Goal: Transaction & Acquisition: Purchase product/service

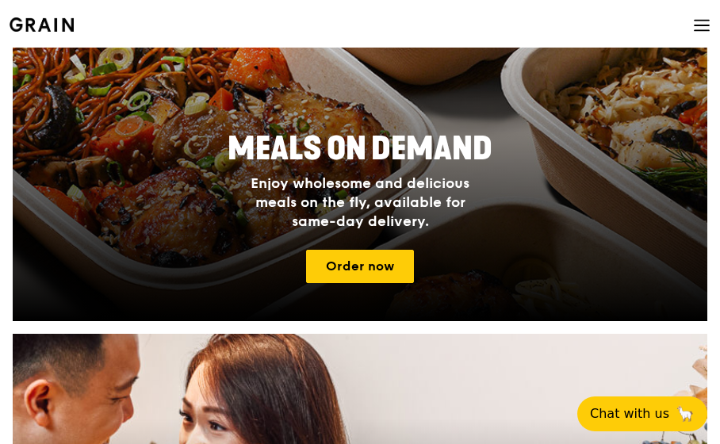
scroll to position [555, 0]
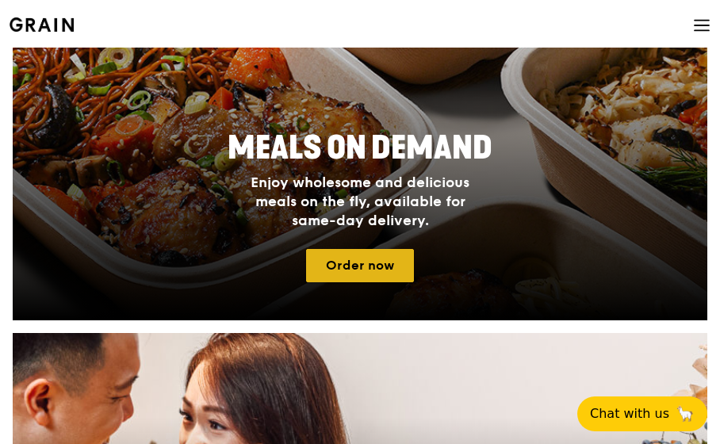
click at [361, 257] on link "Order now" at bounding box center [360, 265] width 108 height 33
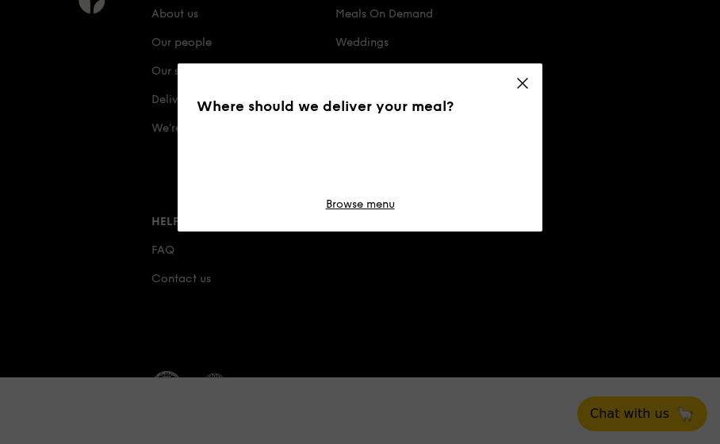
scroll to position [303, 0]
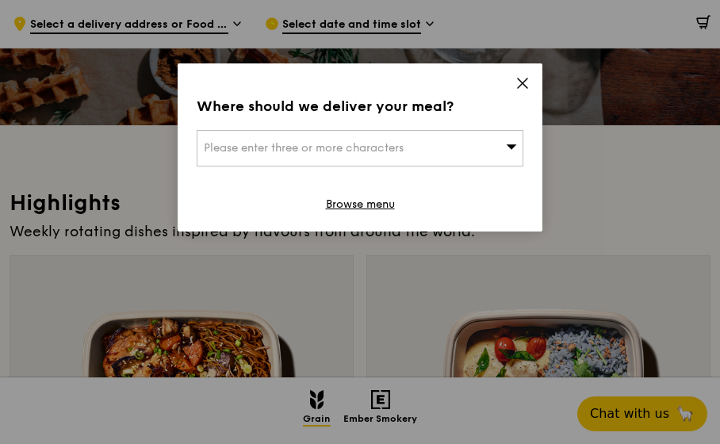
click at [474, 147] on div "Please enter three or more characters" at bounding box center [360, 148] width 327 height 36
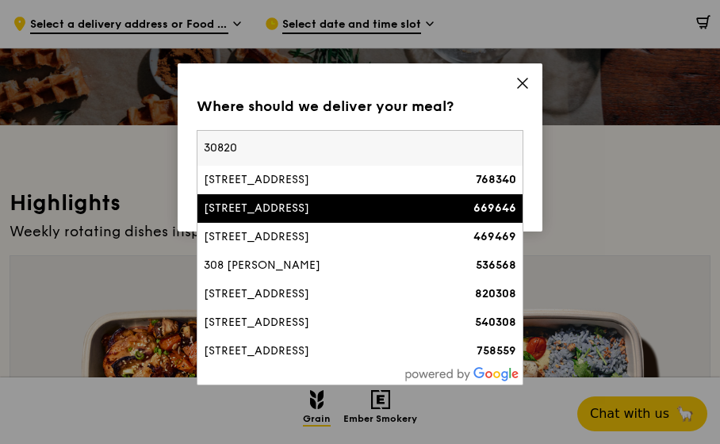
type input "308205"
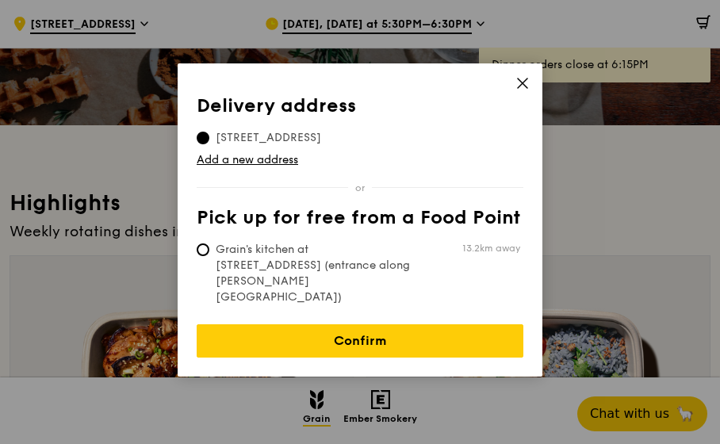
click at [522, 81] on icon at bounding box center [522, 83] width 14 height 14
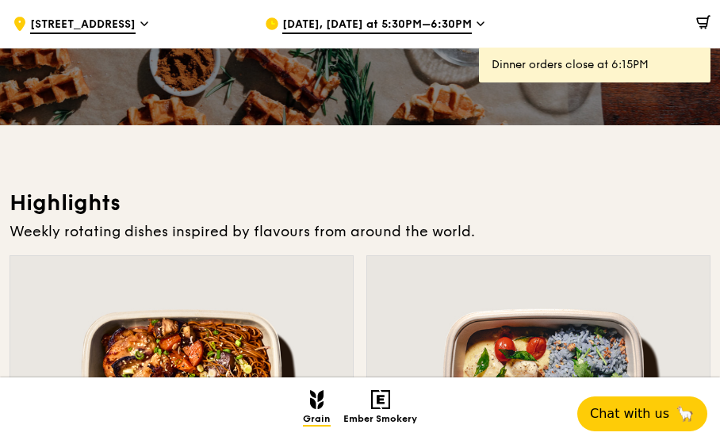
click at [87, 29] on span "[STREET_ADDRESS]" at bounding box center [82, 25] width 105 height 17
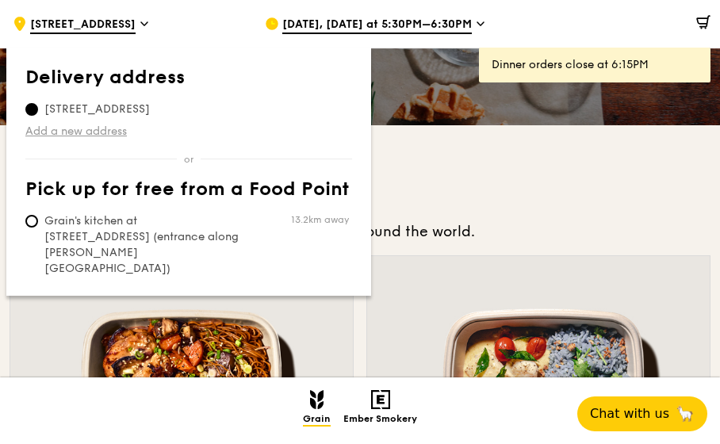
click at [52, 130] on link "Add a new address" at bounding box center [188, 132] width 327 height 16
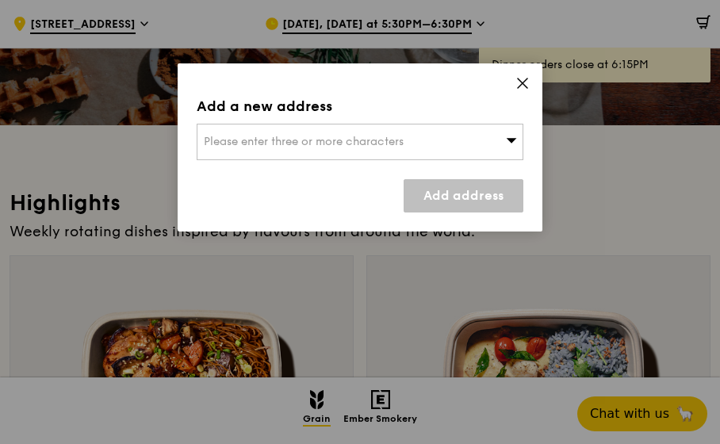
click at [401, 147] on span "Please enter three or more characters" at bounding box center [304, 141] width 200 height 13
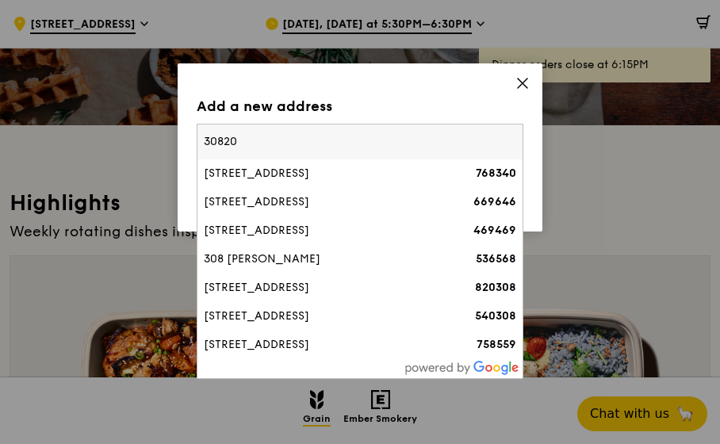
type input "308205"
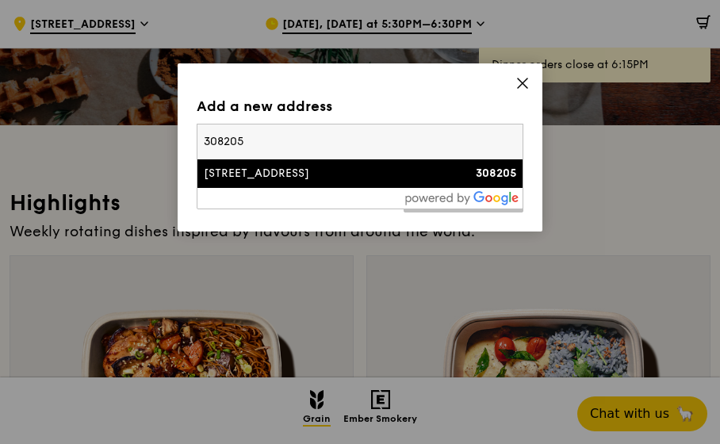
click at [277, 178] on div "[STREET_ADDRESS]" at bounding box center [321, 174] width 235 height 16
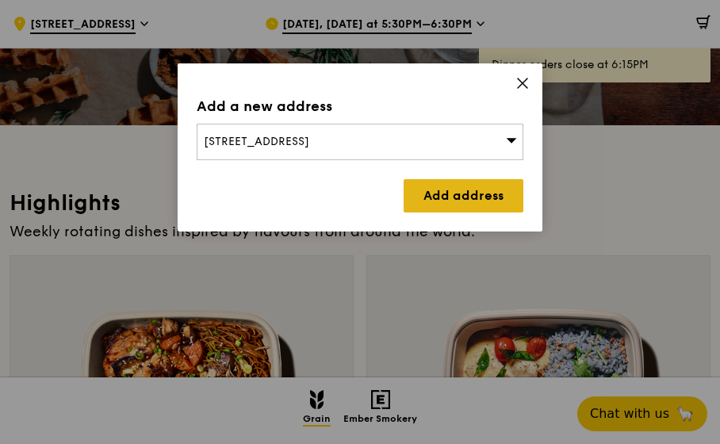
click at [442, 192] on link "Add address" at bounding box center [464, 195] width 120 height 33
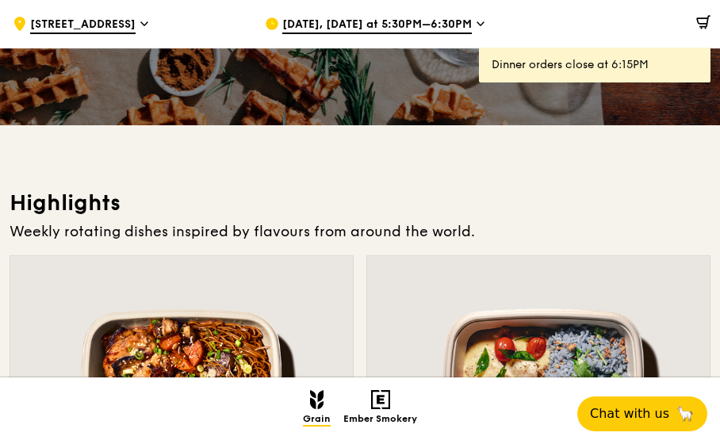
click at [406, 26] on span "[DATE], [DATE] at 5:30PM–6:30PM" at bounding box center [376, 25] width 189 height 17
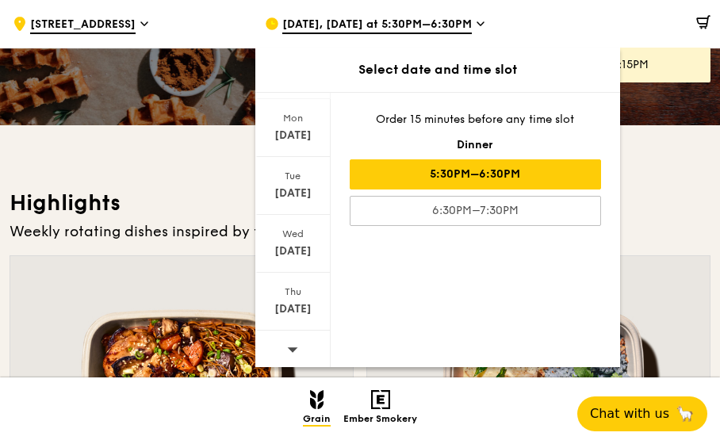
scroll to position [212, 0]
click at [297, 349] on div at bounding box center [292, 347] width 75 height 40
click at [287, 182] on div "[DATE]" at bounding box center [293, 190] width 71 height 16
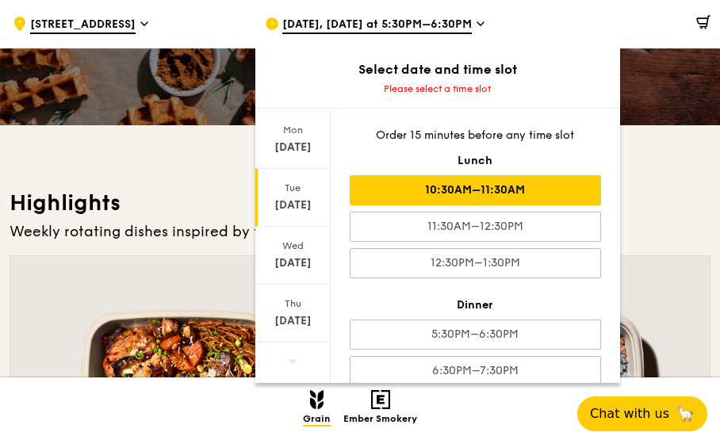
click at [544, 192] on div "10:30AM–11:30AM" at bounding box center [475, 190] width 251 height 30
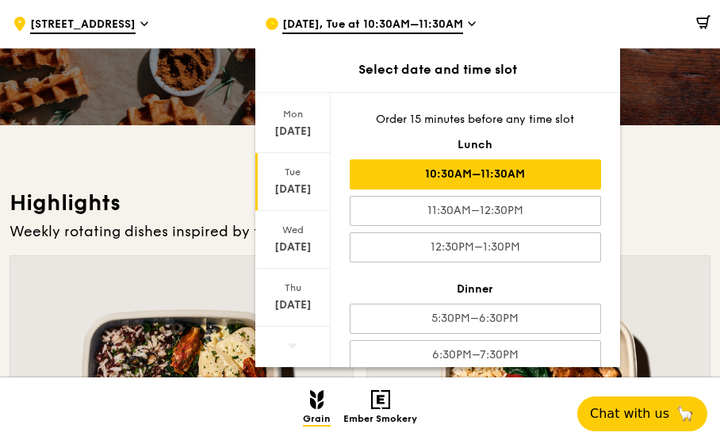
click at [503, 170] on div "10:30AM–11:30AM" at bounding box center [475, 174] width 251 height 30
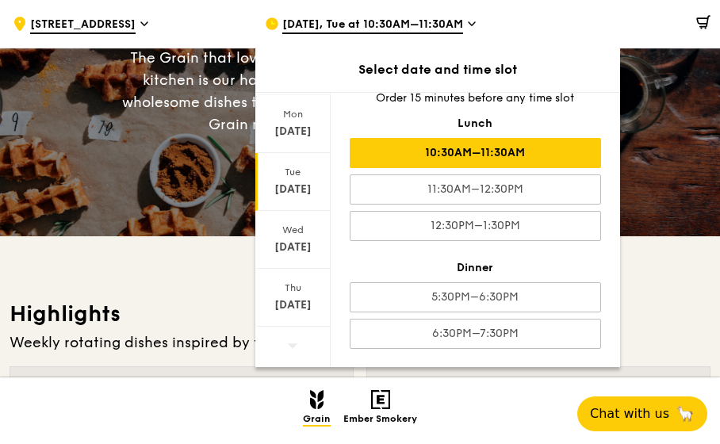
scroll to position [317, 0]
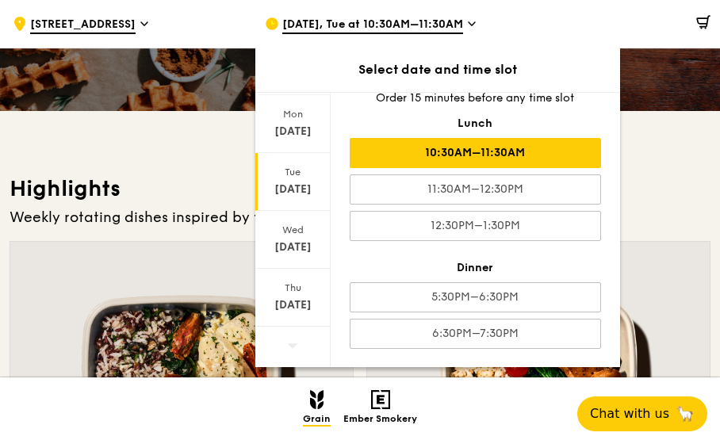
click at [478, 149] on div "10:30AM–11:30AM" at bounding box center [475, 153] width 251 height 30
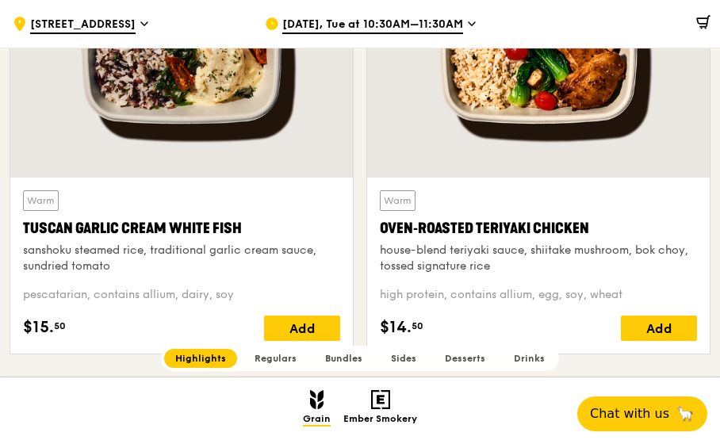
scroll to position [714, 0]
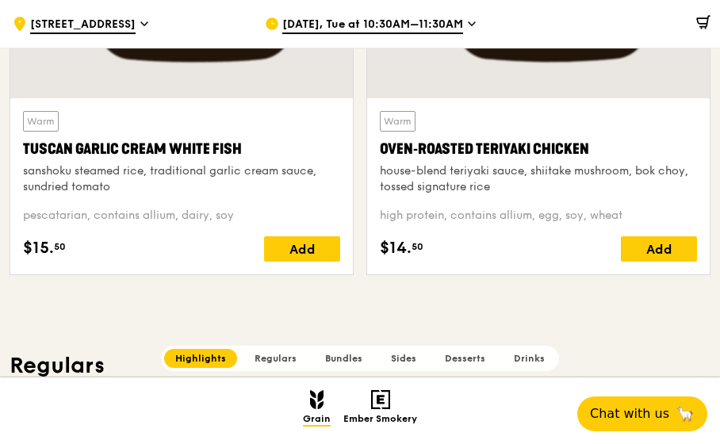
click at [350, 362] on span "Bundles" at bounding box center [343, 358] width 37 height 11
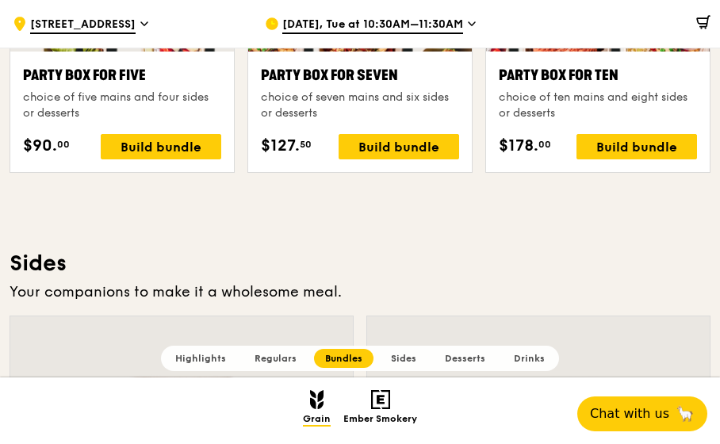
scroll to position [3275, 0]
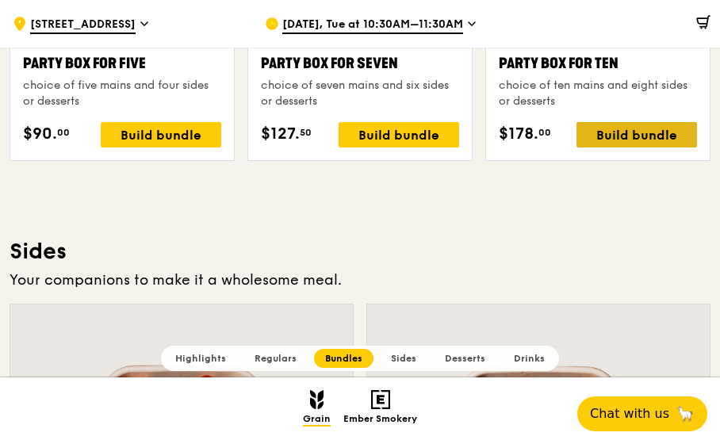
click at [620, 131] on div "Build bundle" at bounding box center [636, 134] width 121 height 25
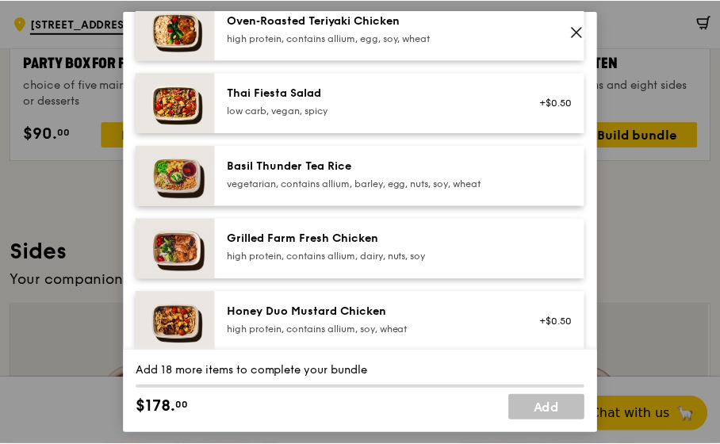
scroll to position [409, 0]
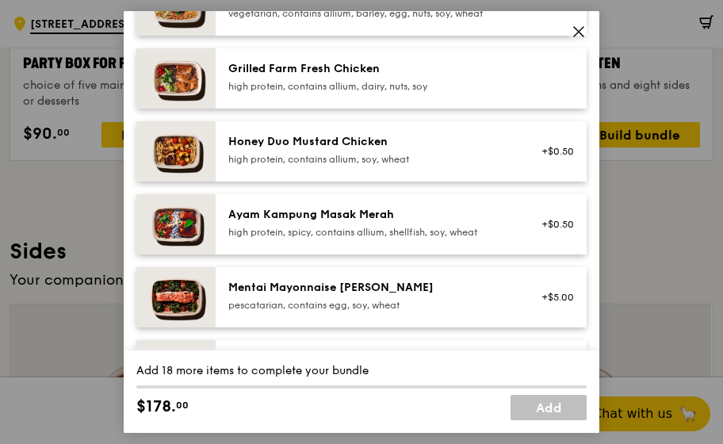
click at [572, 30] on icon at bounding box center [579, 32] width 14 height 14
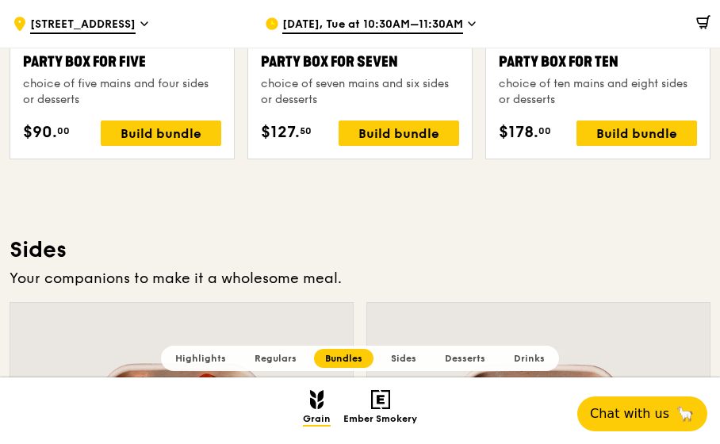
drag, startPoint x: 718, startPoint y: 224, endPoint x: 710, endPoint y: 243, distance: 20.6
click at [716, 258] on div "Grain Highlights Regulars Bundles Sides Desserts Drinks Ember Smokery Meet the …" at bounding box center [360, 64] width 720 height 6492
drag, startPoint x: 719, startPoint y: 212, endPoint x: 721, endPoint y: 175, distance: 37.3
click at [719, 175] on html "Grain logo Meals On Demand Weddings Catering Contact us Log in .cls-1 { fill: n…" at bounding box center [360, 339] width 720 height 7232
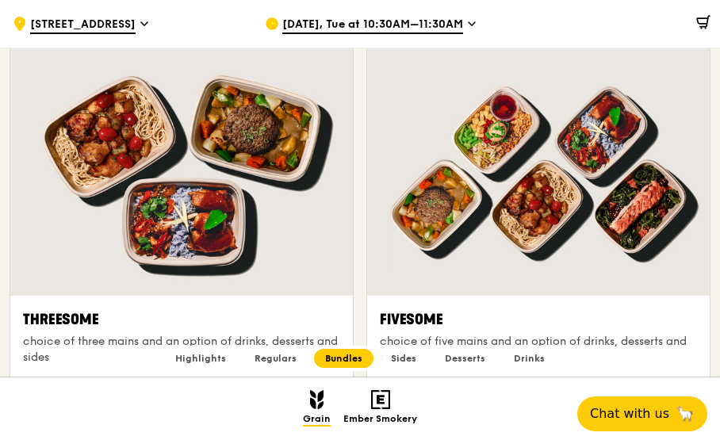
scroll to position [2562, 0]
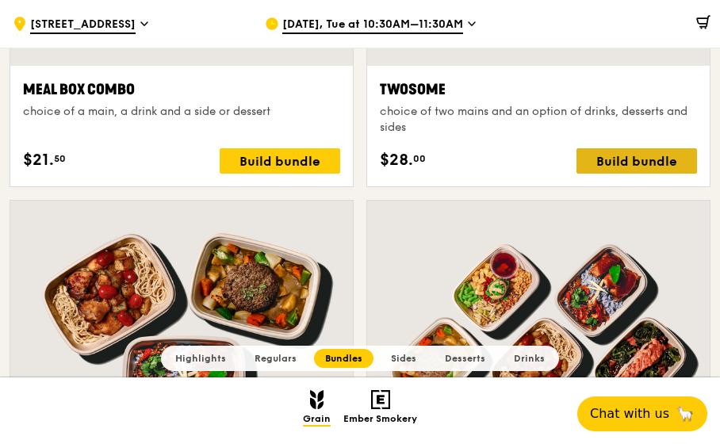
click at [634, 159] on div "Build bundle" at bounding box center [636, 160] width 121 height 25
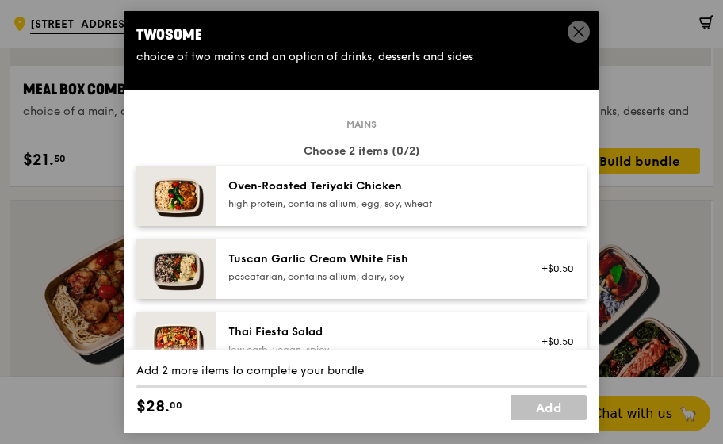
scroll to position [71, 0]
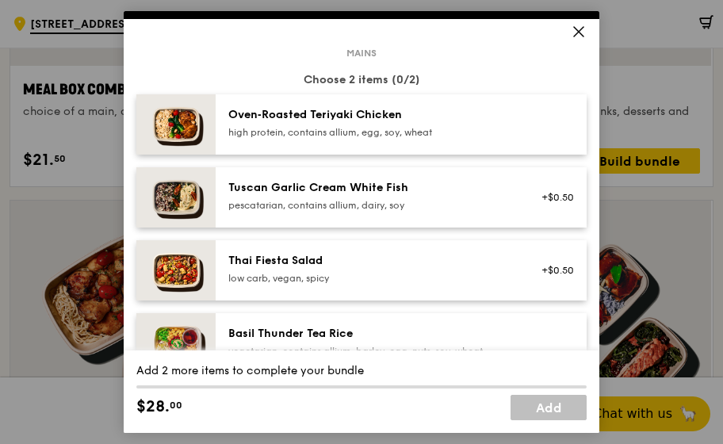
click at [396, 134] on div "high protein, contains allium, egg, soy, wheat" at bounding box center [370, 132] width 285 height 13
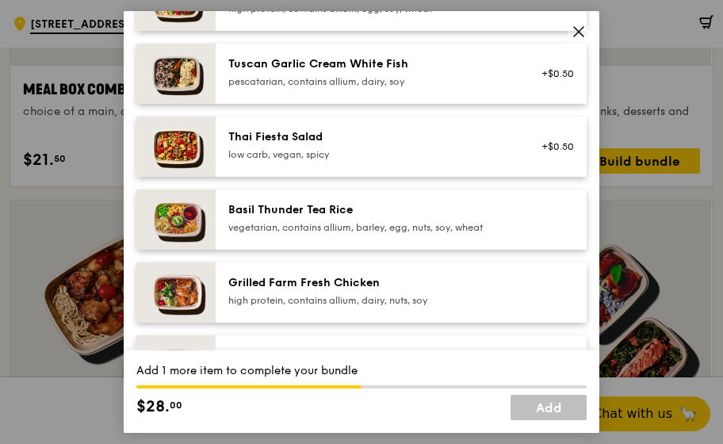
scroll to position [230, 0]
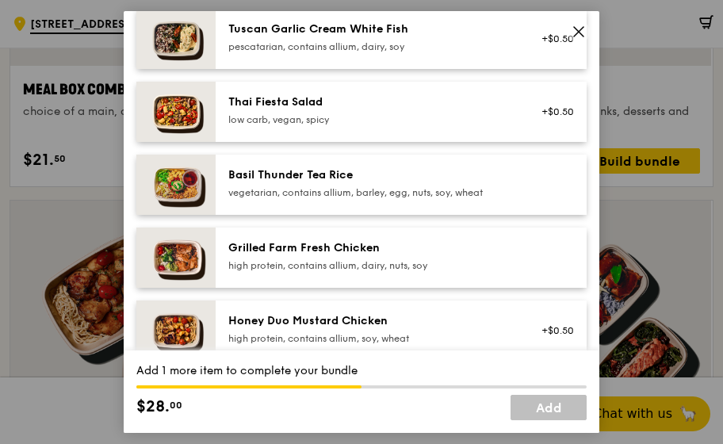
click at [323, 274] on div "Grilled Farm Fresh Chicken high protein, contains allium, dairy, nuts, soy" at bounding box center [371, 257] width 304 height 35
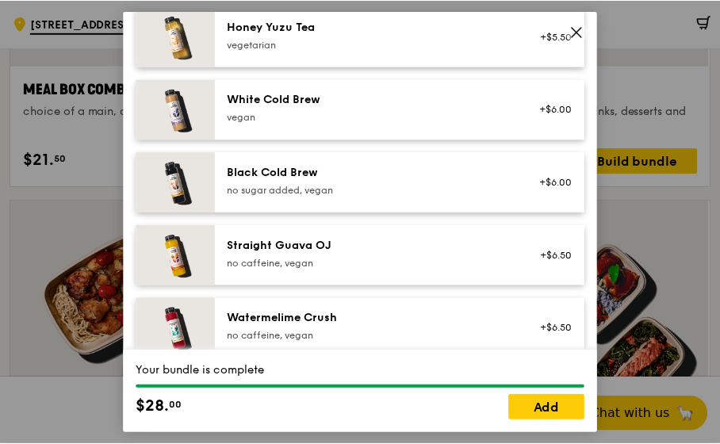
scroll to position [2015, 0]
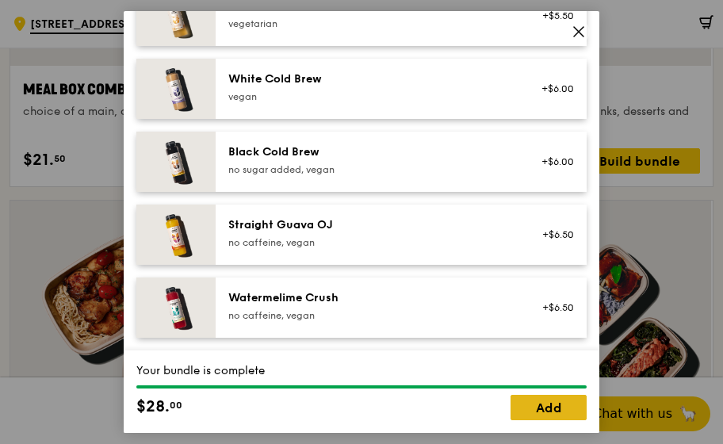
click at [563, 409] on link "Add" at bounding box center [549, 407] width 76 height 25
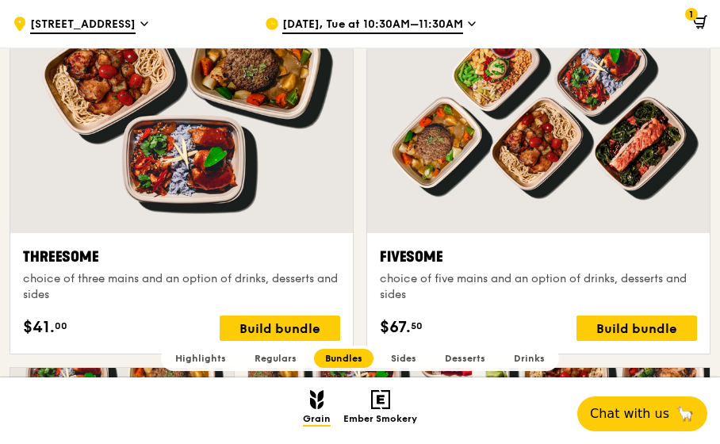
scroll to position [2808, 0]
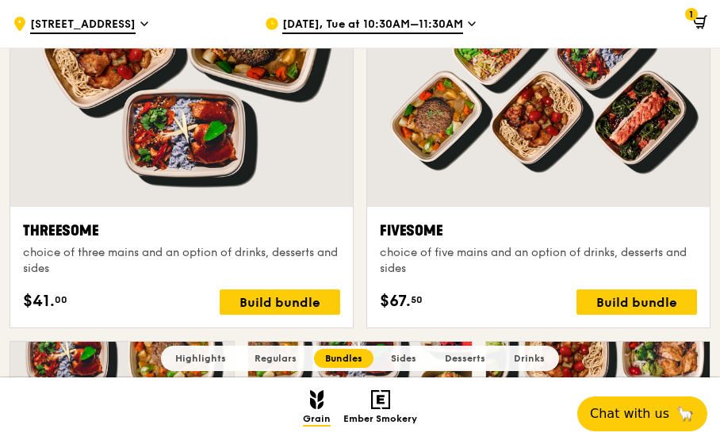
drag, startPoint x: 718, startPoint y: 186, endPoint x: 714, endPoint y: 199, distance: 13.3
click at [609, 304] on div "Build bundle" at bounding box center [636, 301] width 121 height 25
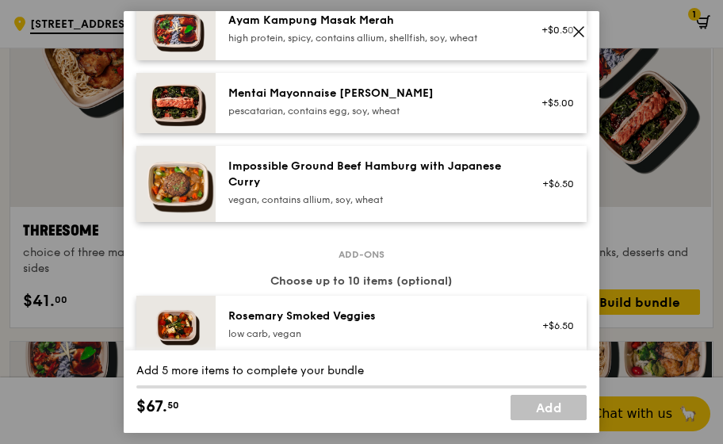
scroll to position [0, 0]
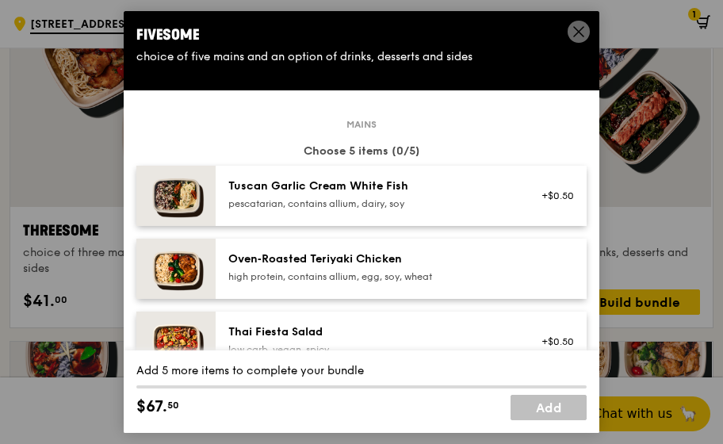
click at [184, 272] on img at bounding box center [175, 269] width 79 height 60
click at [147, 270] on img at bounding box center [175, 269] width 79 height 60
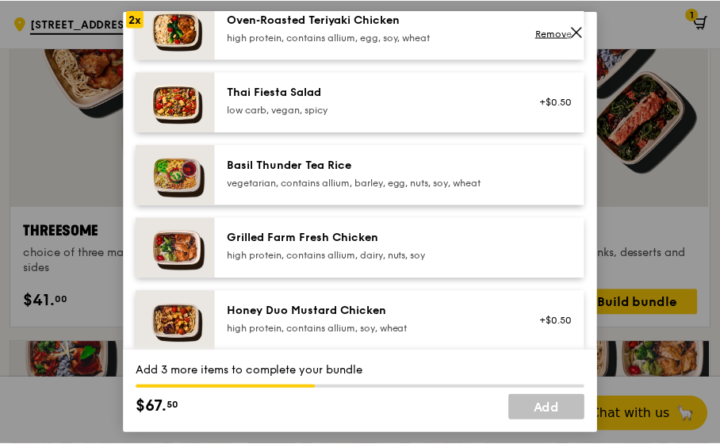
scroll to position [317, 0]
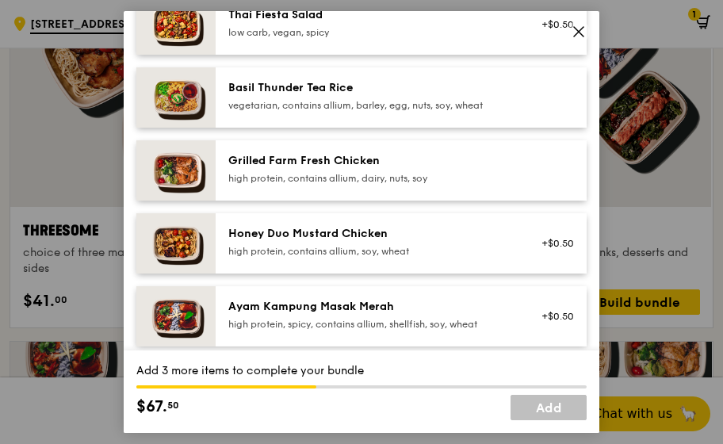
click at [580, 25] on icon at bounding box center [579, 32] width 14 height 14
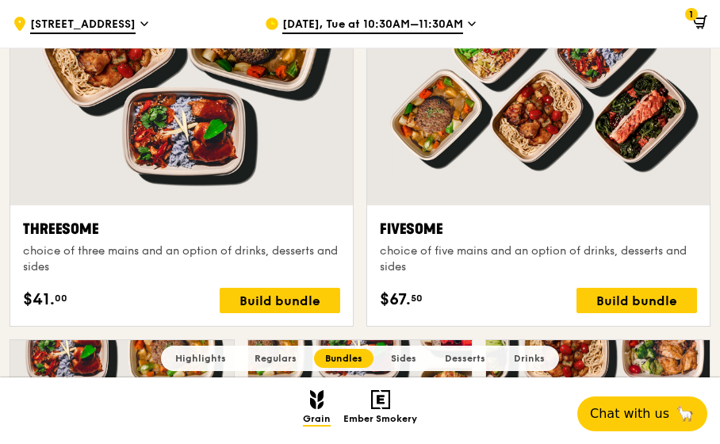
click at [700, 24] on icon at bounding box center [699, 21] width 10 height 6
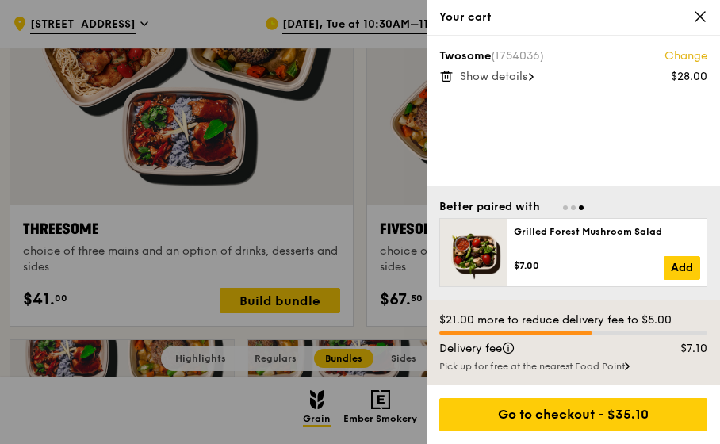
click at [693, 14] on icon at bounding box center [700, 17] width 14 height 14
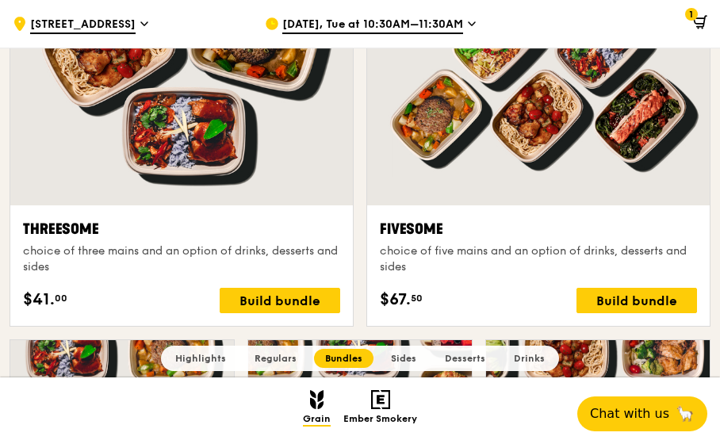
drag, startPoint x: 718, startPoint y: 182, endPoint x: 721, endPoint y: 109, distance: 73.0
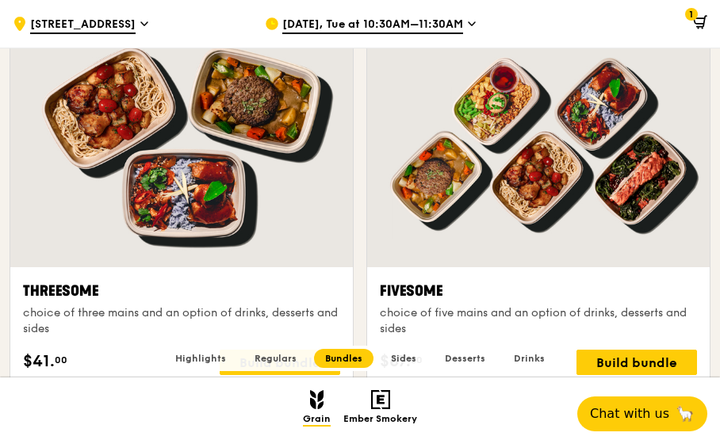
scroll to position [2730, 0]
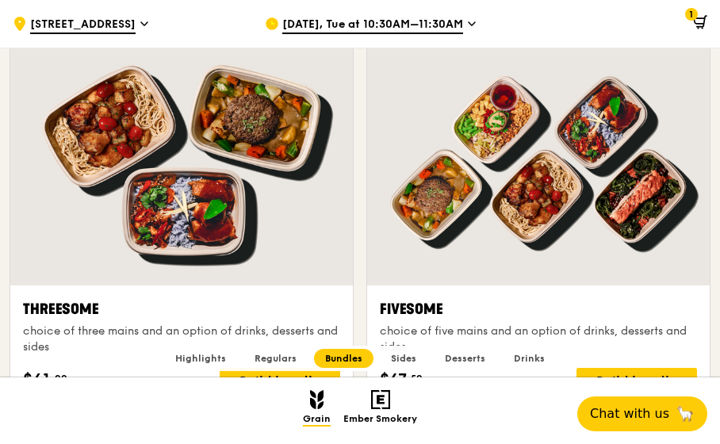
click at [274, 359] on span "Regulars" at bounding box center [276, 358] width 42 height 11
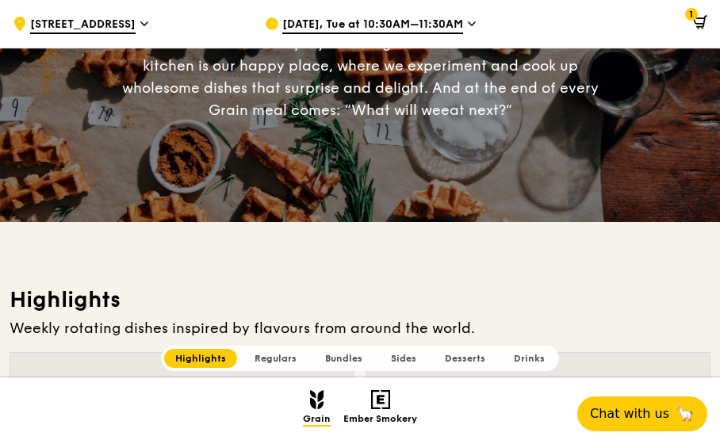
scroll to position [365, 0]
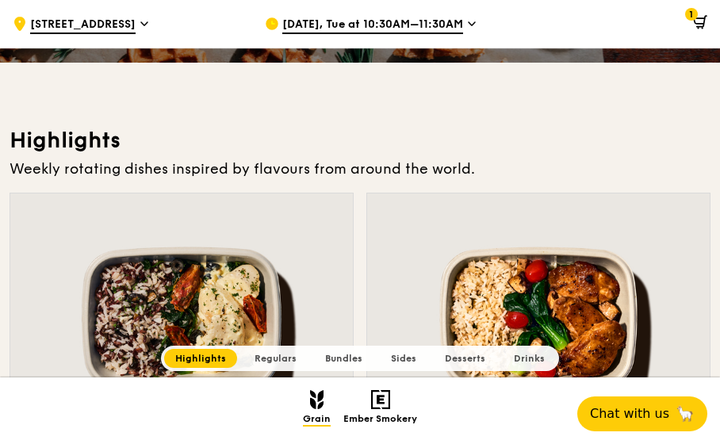
click at [285, 353] on span "Regulars" at bounding box center [276, 358] width 42 height 11
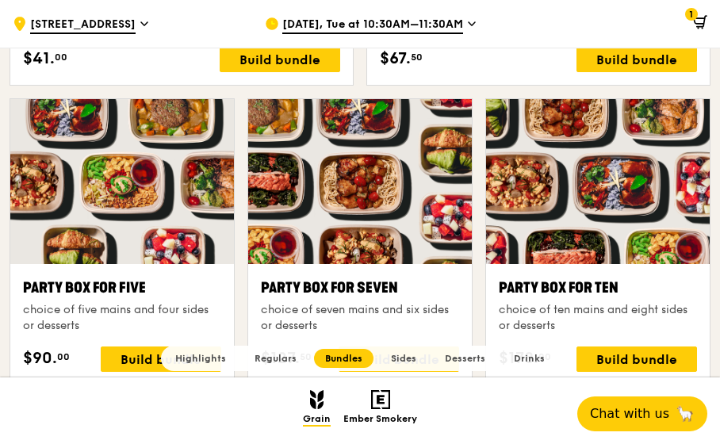
scroll to position [3064, 0]
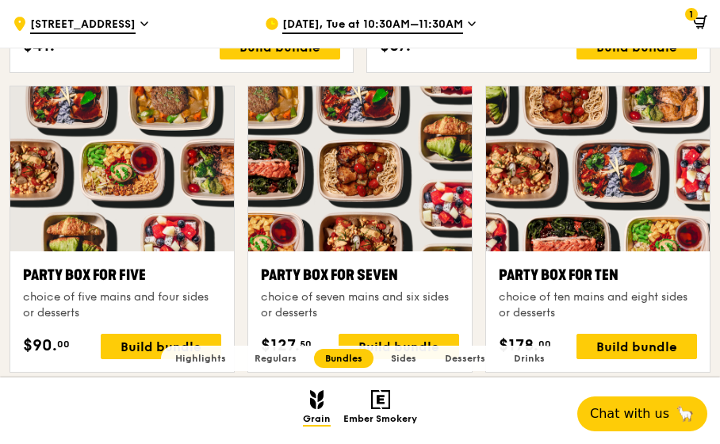
click at [262, 361] on span "Regulars" at bounding box center [276, 358] width 42 height 11
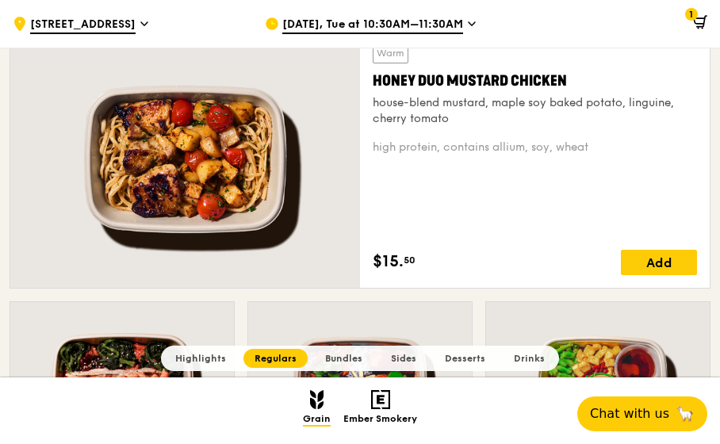
scroll to position [1080, 0]
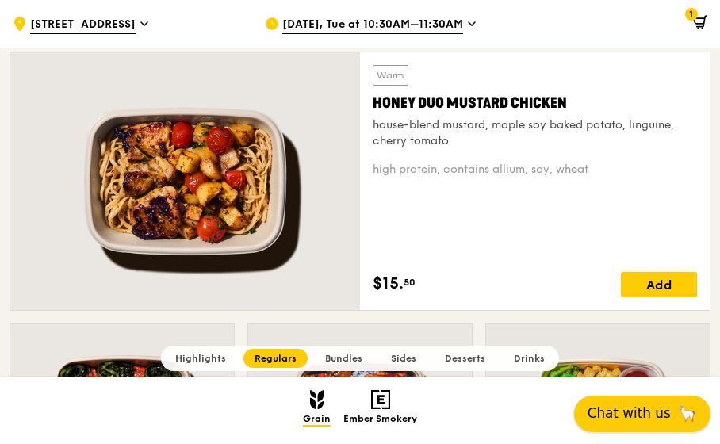
click at [621, 416] on span "Chat with us" at bounding box center [628, 414] width 83 height 20
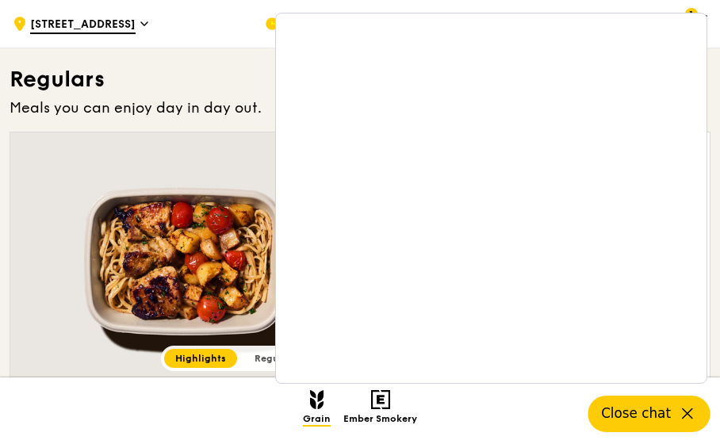
click at [383, 400] on img at bounding box center [380, 399] width 19 height 19
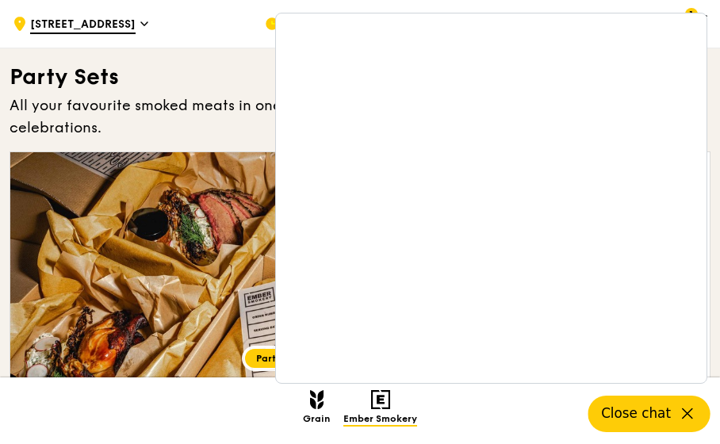
scroll to position [51, 0]
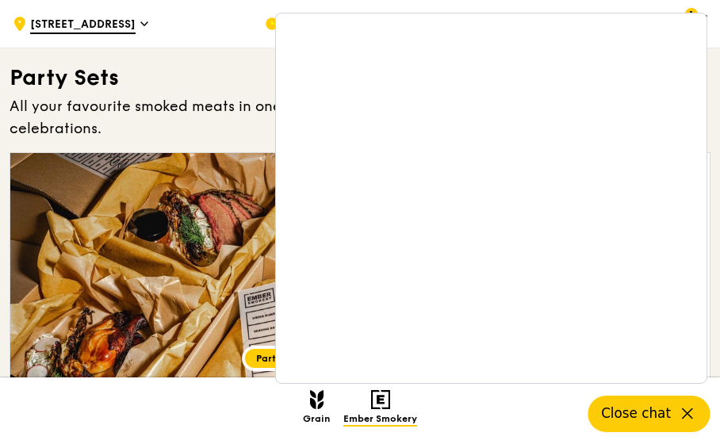
click at [325, 404] on h2 "Grain" at bounding box center [317, 407] width 28 height 35
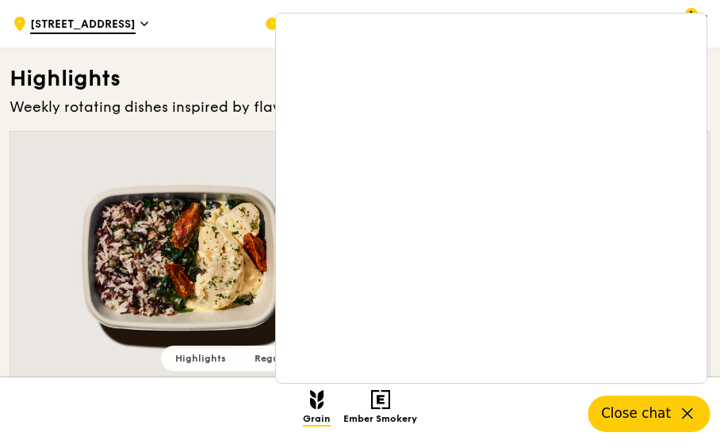
scroll to position [428, 0]
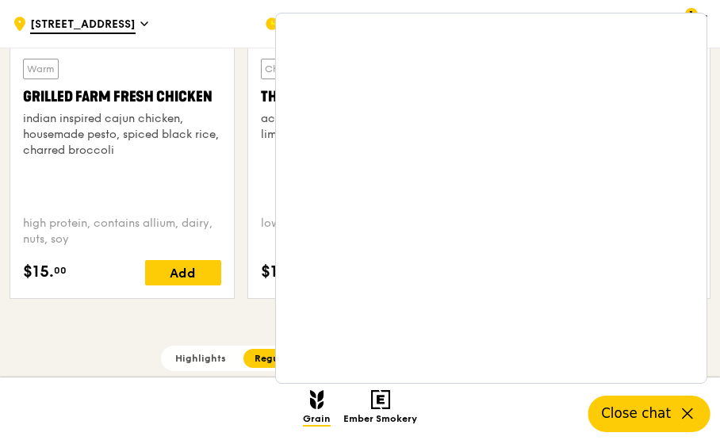
scroll to position [1935, 0]
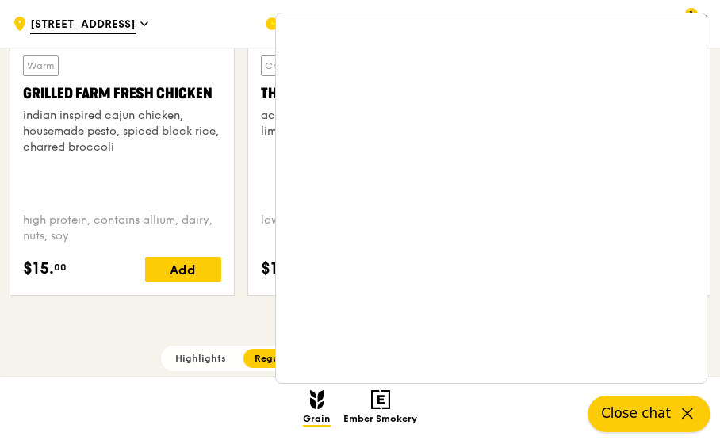
click at [645, 418] on span "Close chat" at bounding box center [636, 414] width 70 height 20
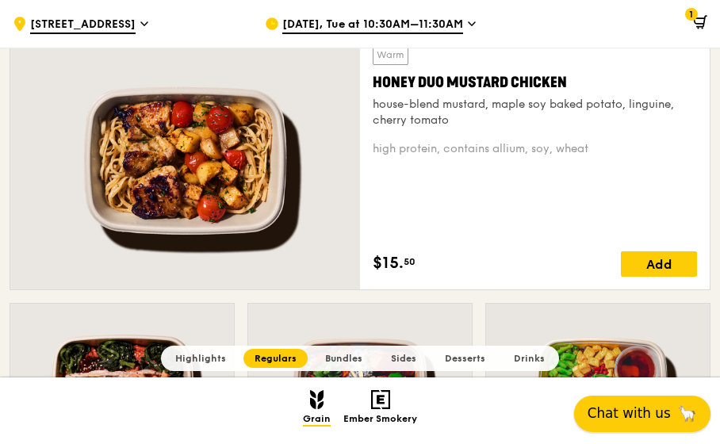
scroll to position [1062, 0]
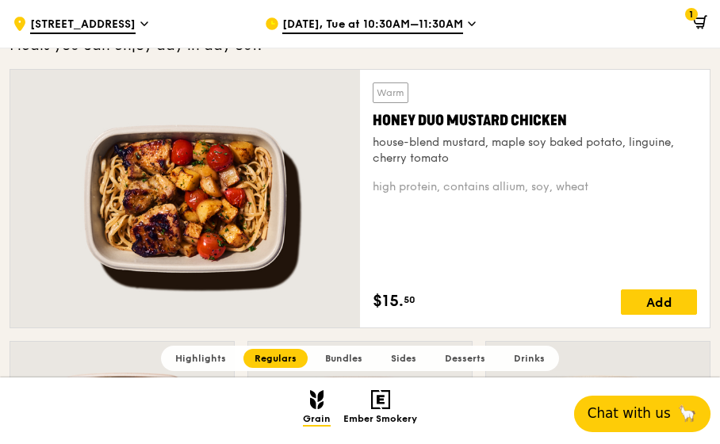
click at [700, 21] on icon at bounding box center [700, 22] width 14 height 14
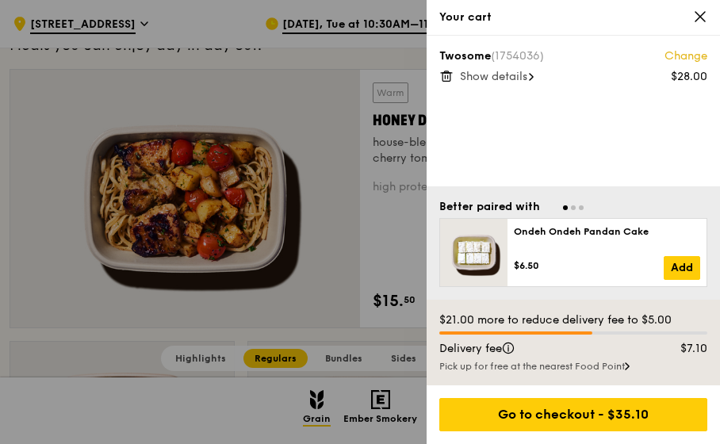
click at [701, 16] on icon at bounding box center [700, 17] width 10 height 10
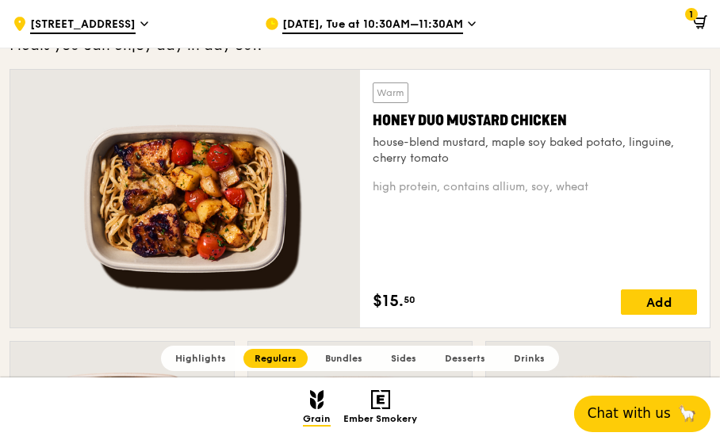
click at [338, 354] on span "Bundles" at bounding box center [343, 358] width 37 height 11
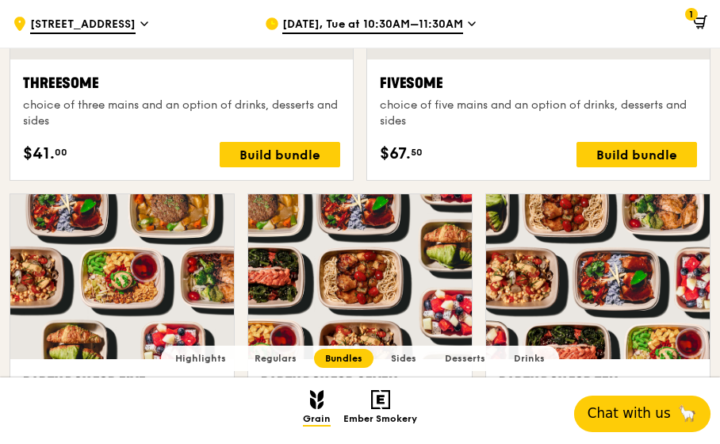
scroll to position [2878, 0]
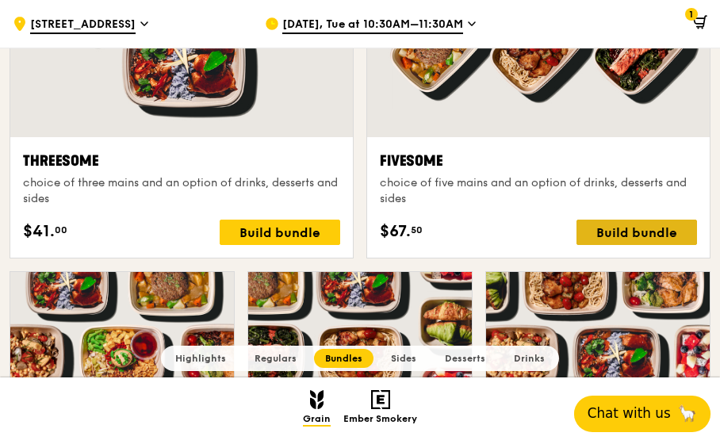
click at [614, 228] on div "Build bundle" at bounding box center [636, 232] width 121 height 25
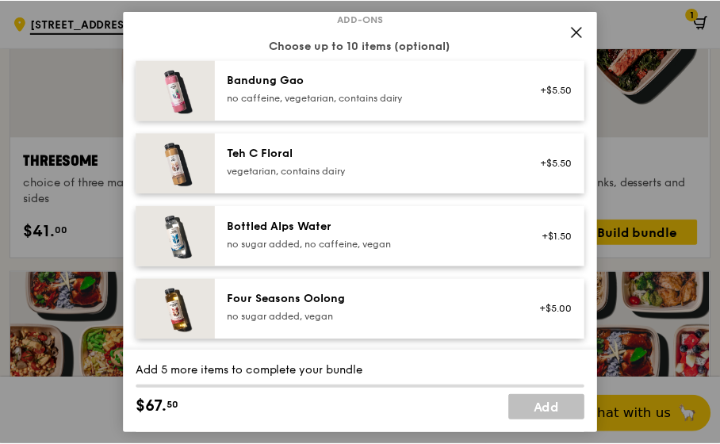
scroll to position [1843, 0]
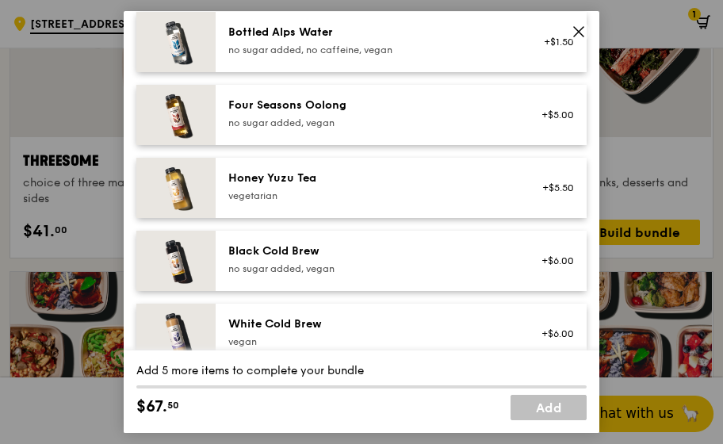
click at [577, 30] on icon at bounding box center [579, 32] width 10 height 10
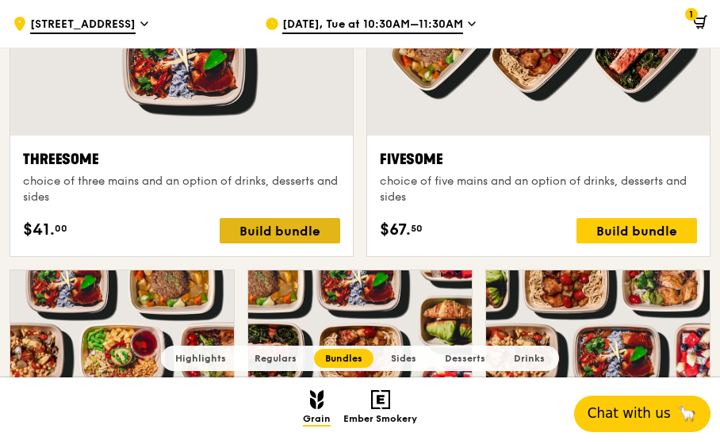
click at [279, 231] on div "Build bundle" at bounding box center [280, 230] width 121 height 25
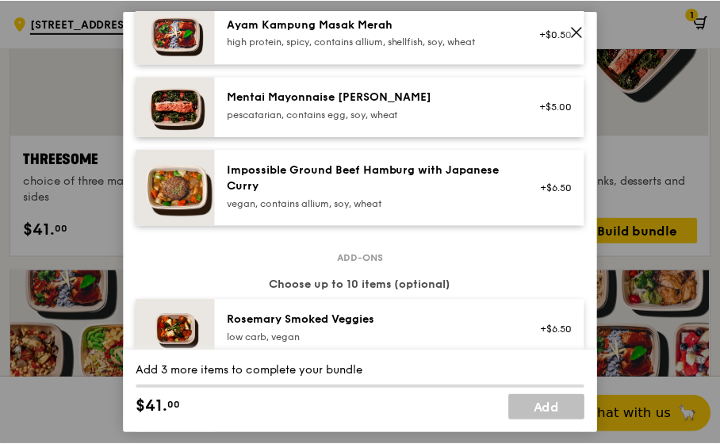
scroll to position [634, 0]
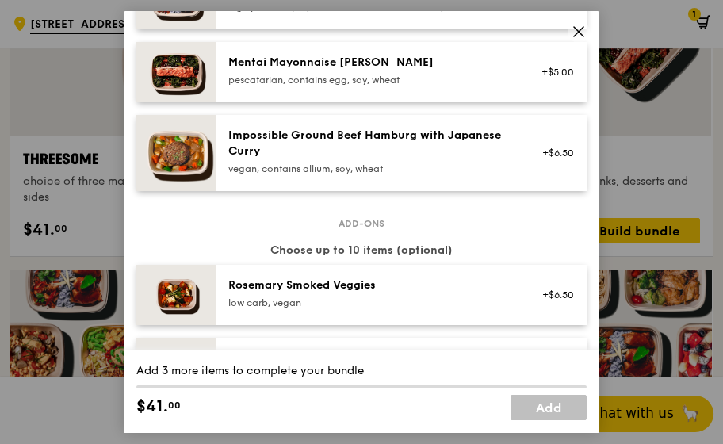
click at [584, 30] on icon at bounding box center [579, 32] width 14 height 14
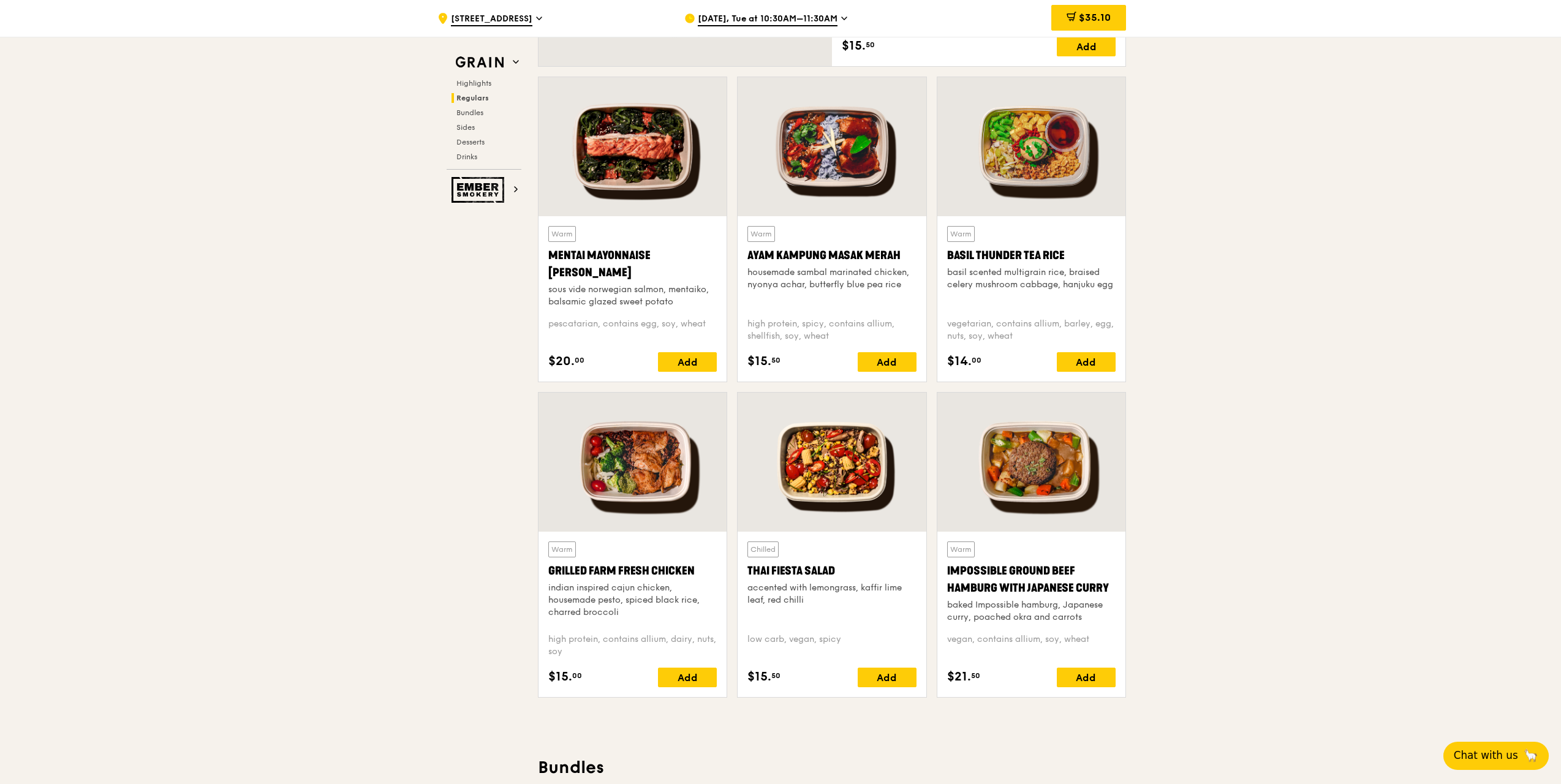
scroll to position [1125, 0]
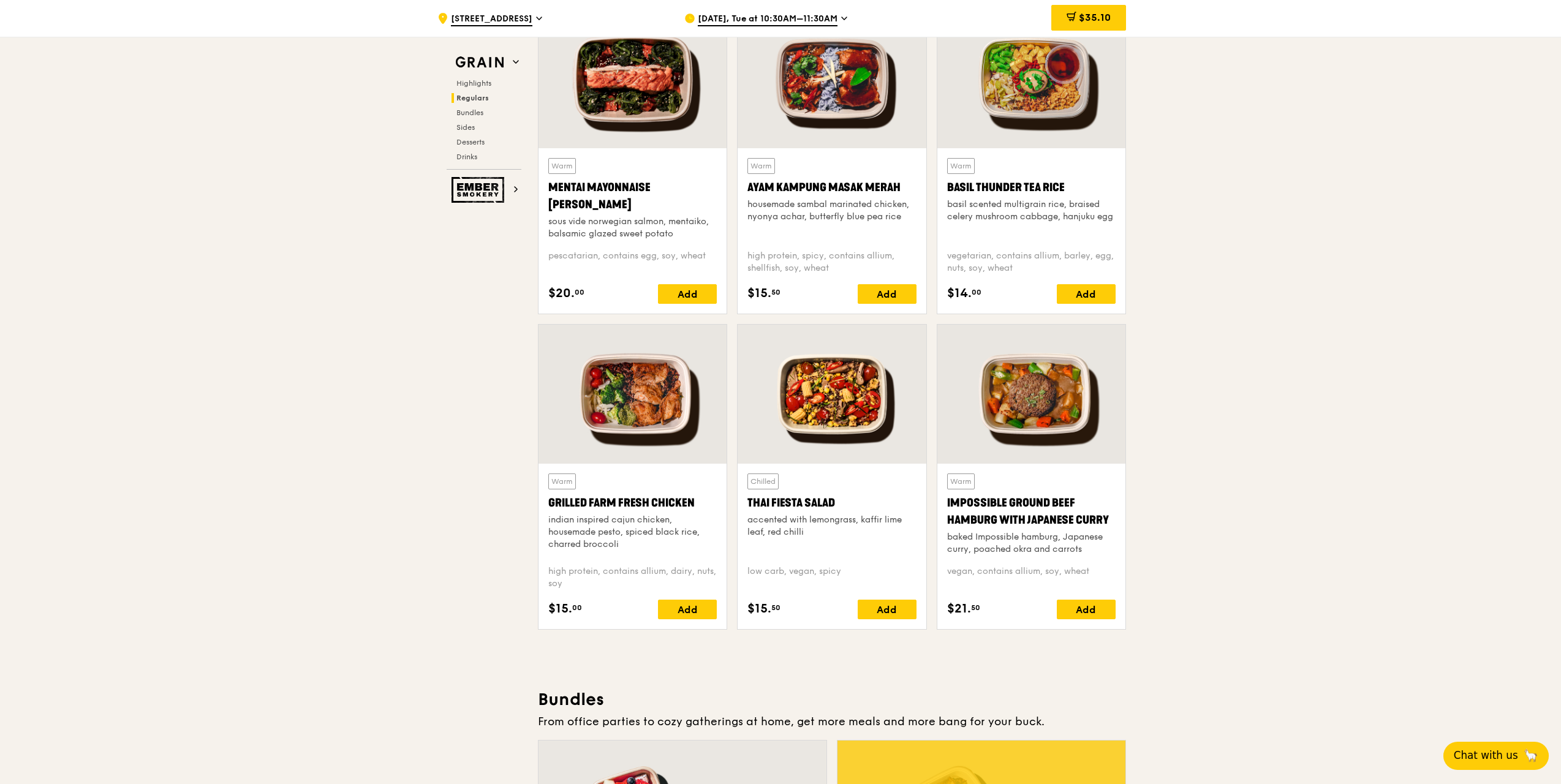
click at [556, 342] on div at bounding box center [1031, 394] width 188 height 139
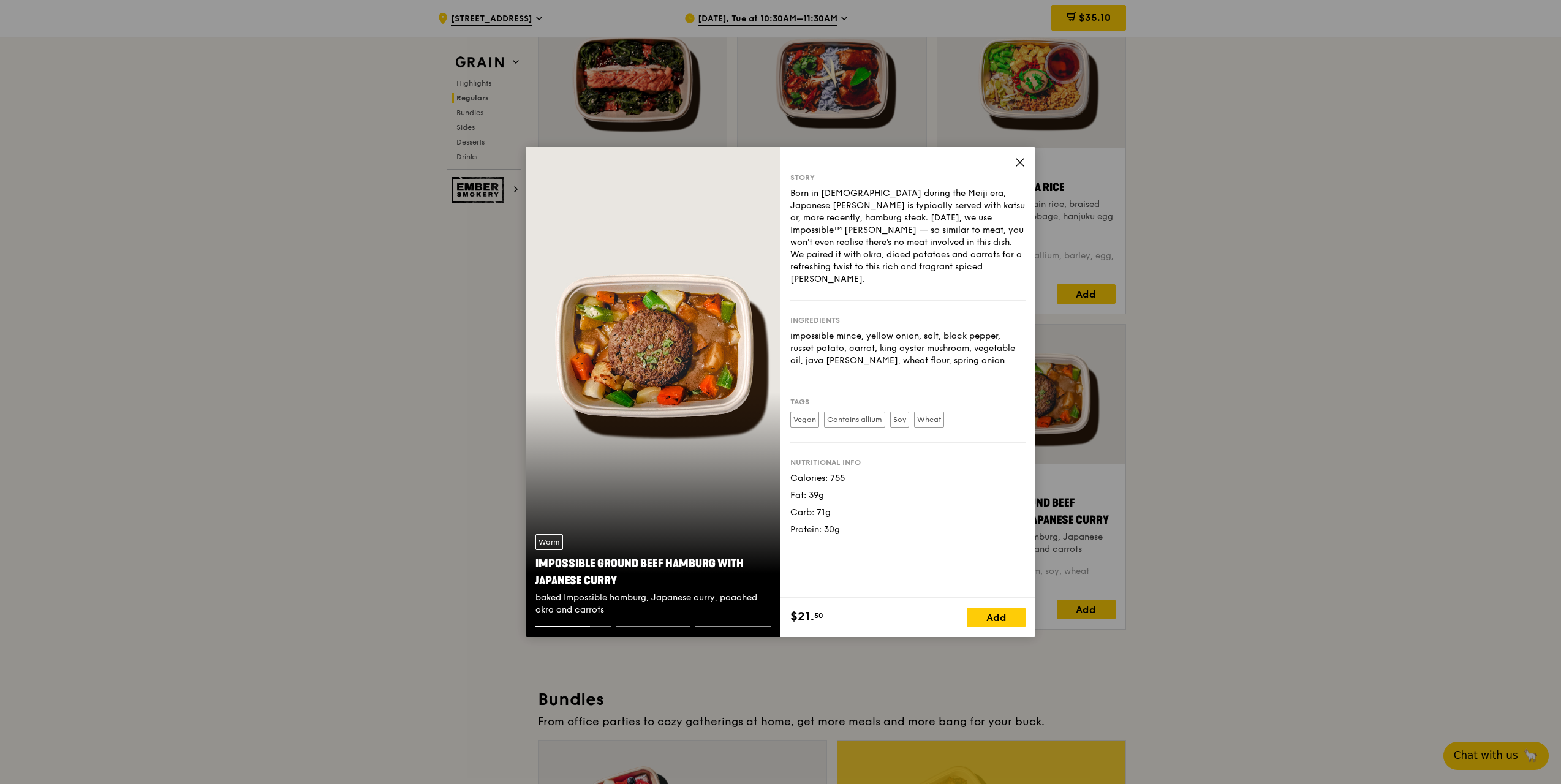
click at [556, 165] on div "Story Born in [DEMOGRAPHIC_DATA] during the Meiji era, Japanese [PERSON_NAME] i…" at bounding box center [908, 372] width 255 height 451
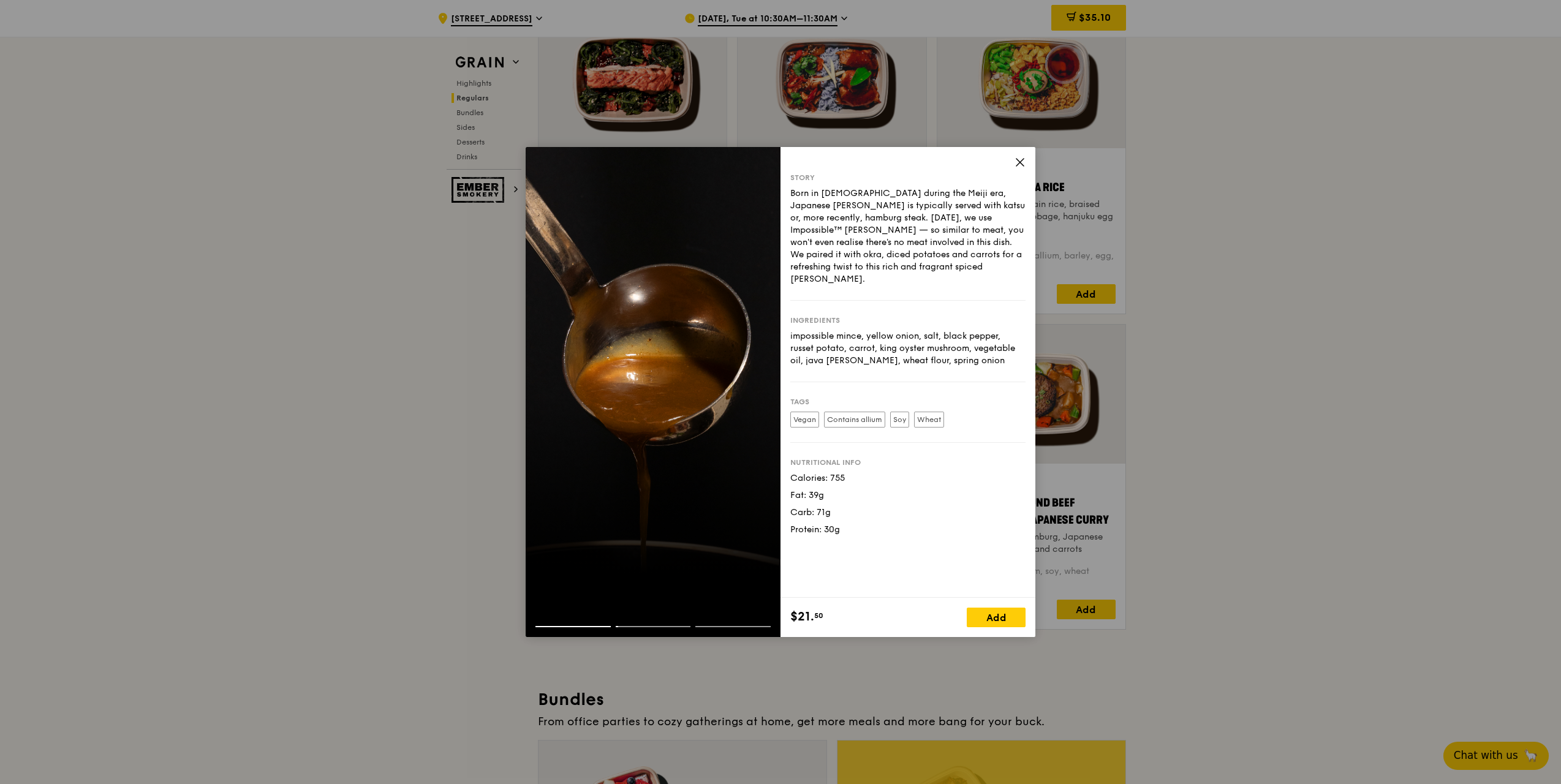
click at [556, 161] on icon at bounding box center [1020, 162] width 11 height 11
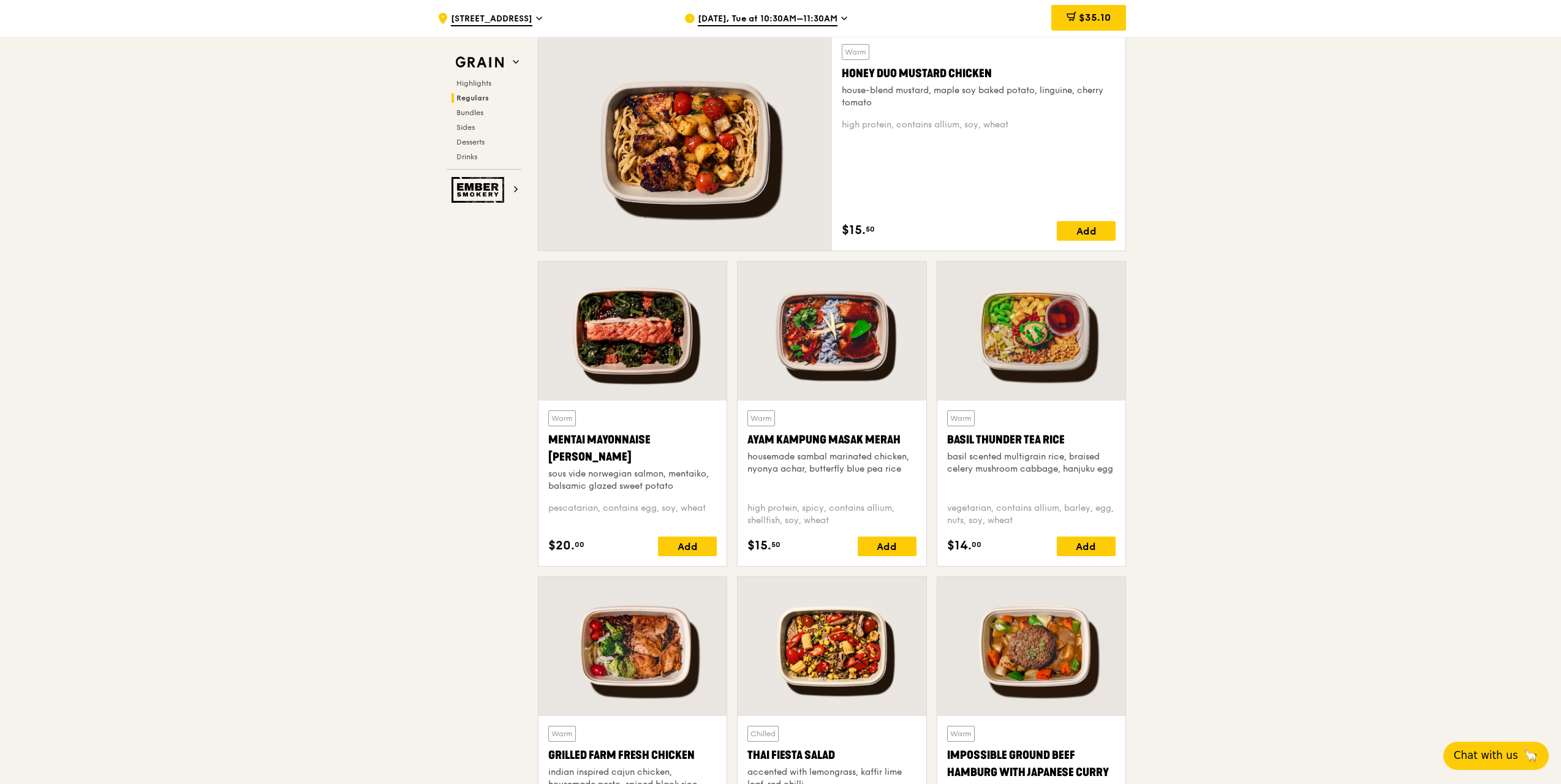
scroll to position [1002, 0]
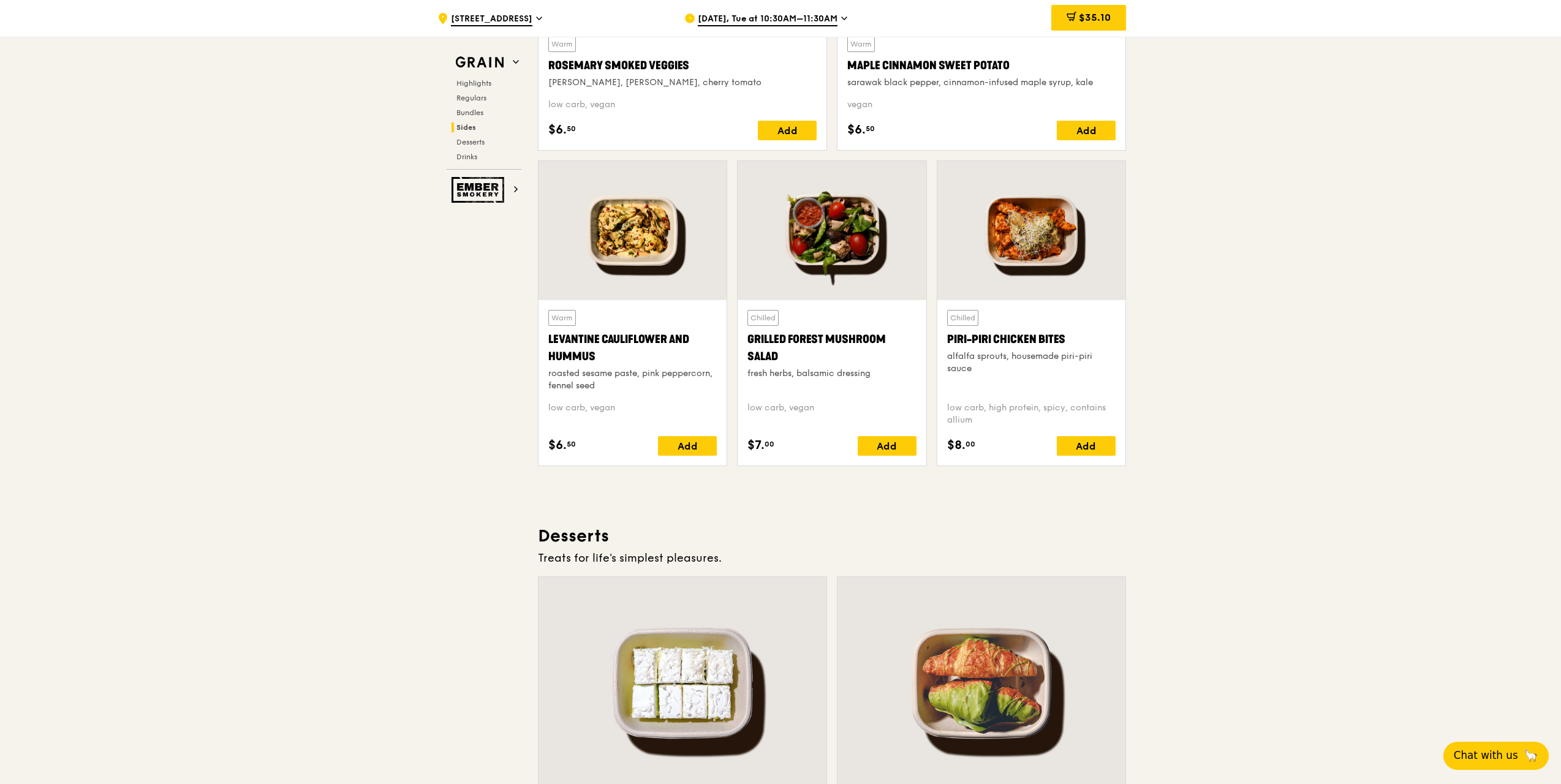
scroll to position [3022, 0]
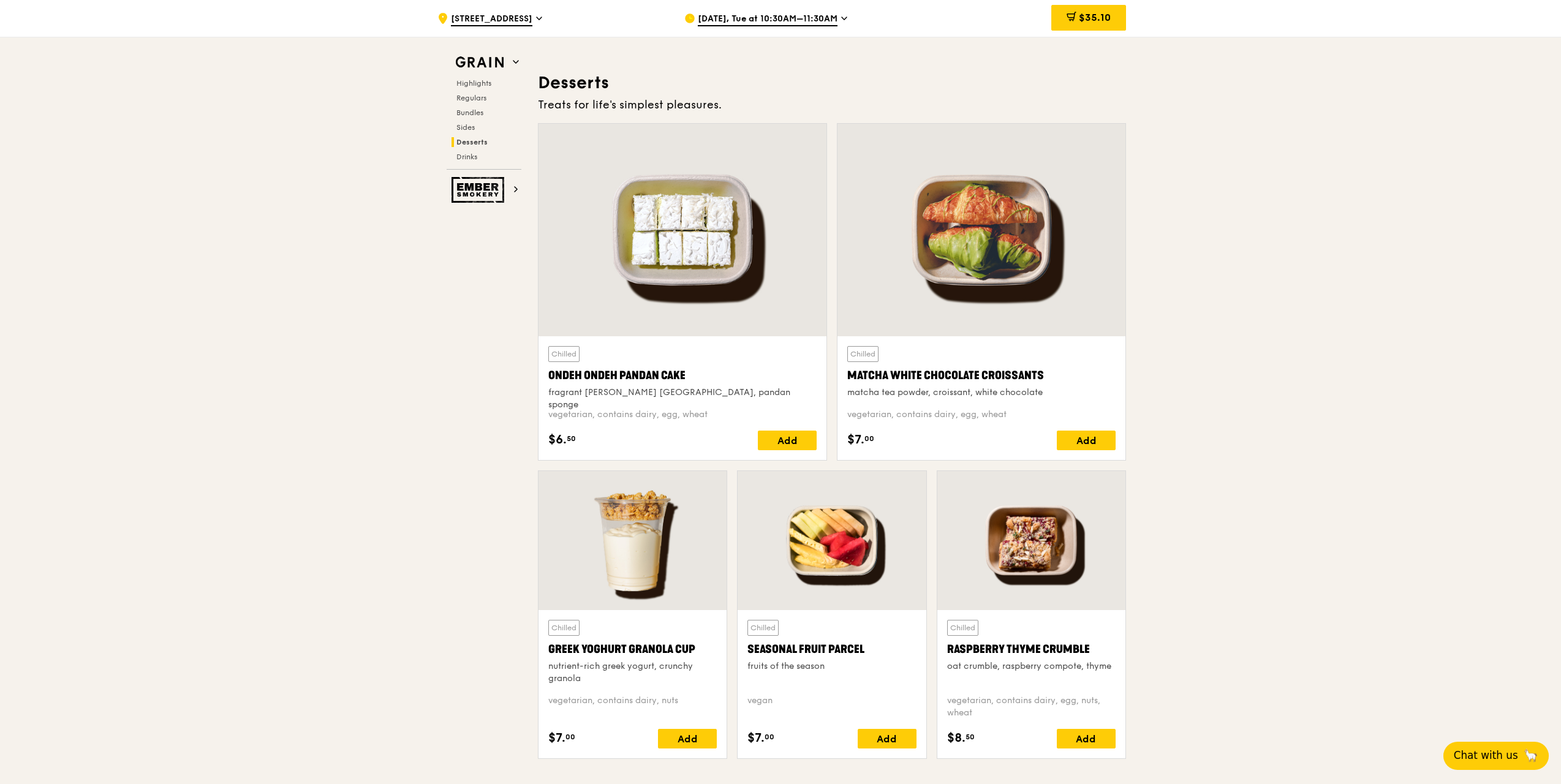
scroll to position [3574, 0]
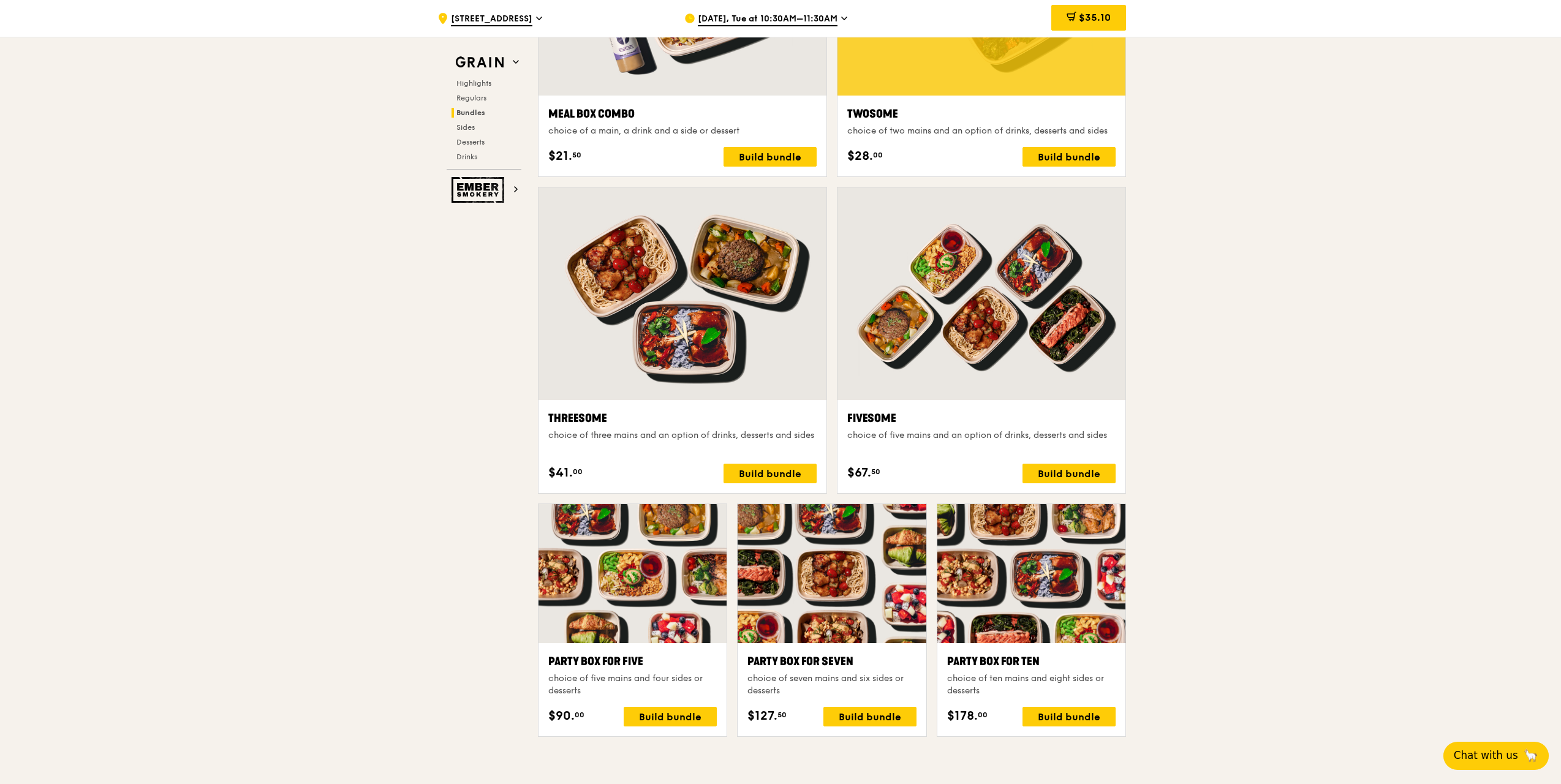
scroll to position [2043, 0]
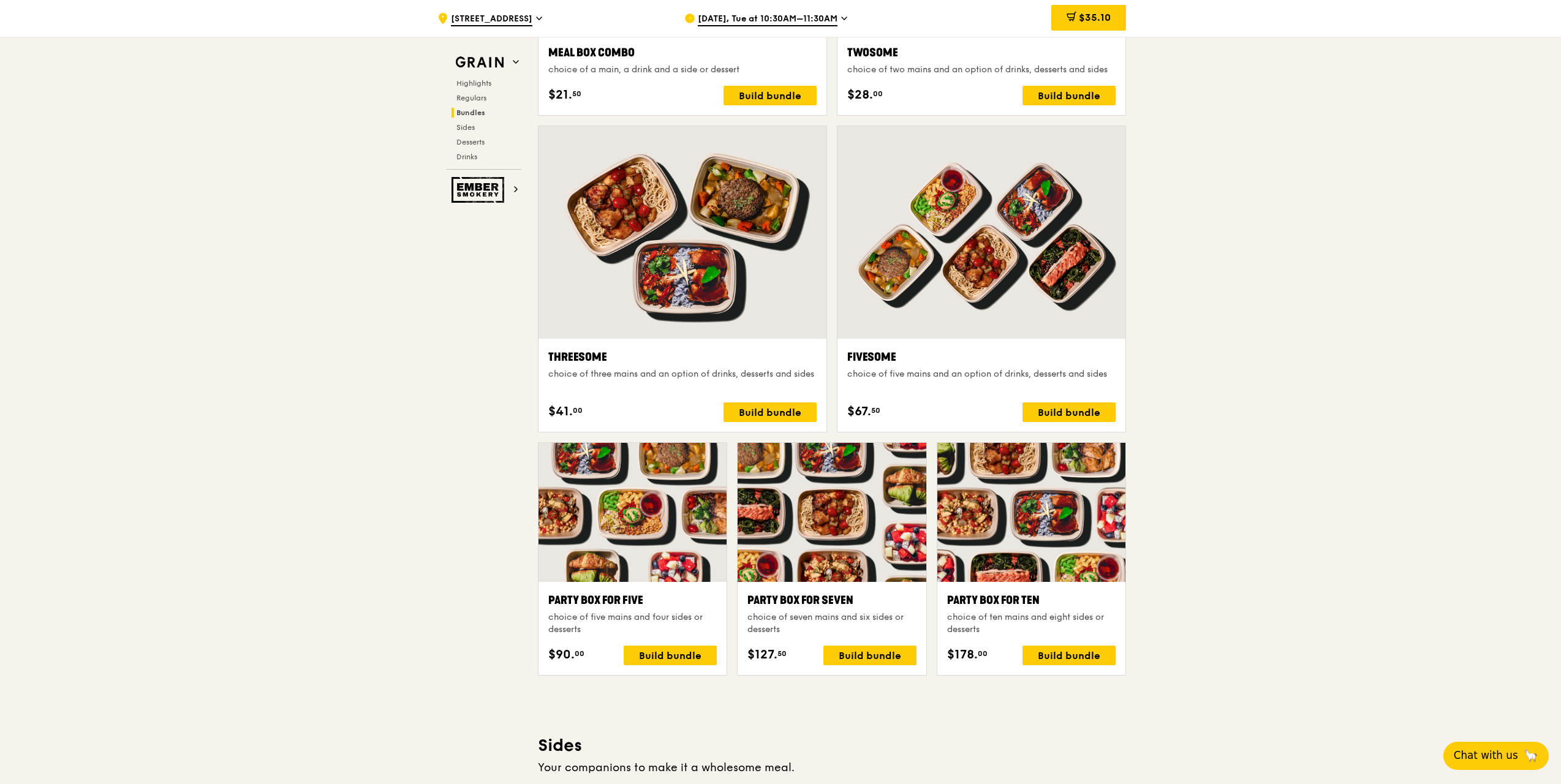
click at [556, 342] on div ".cls-1 { fill: none; stroke: #fff; stroke-linecap: round; stroke-linejoin: roun…" at bounding box center [780, 579] width 1561 height 5171
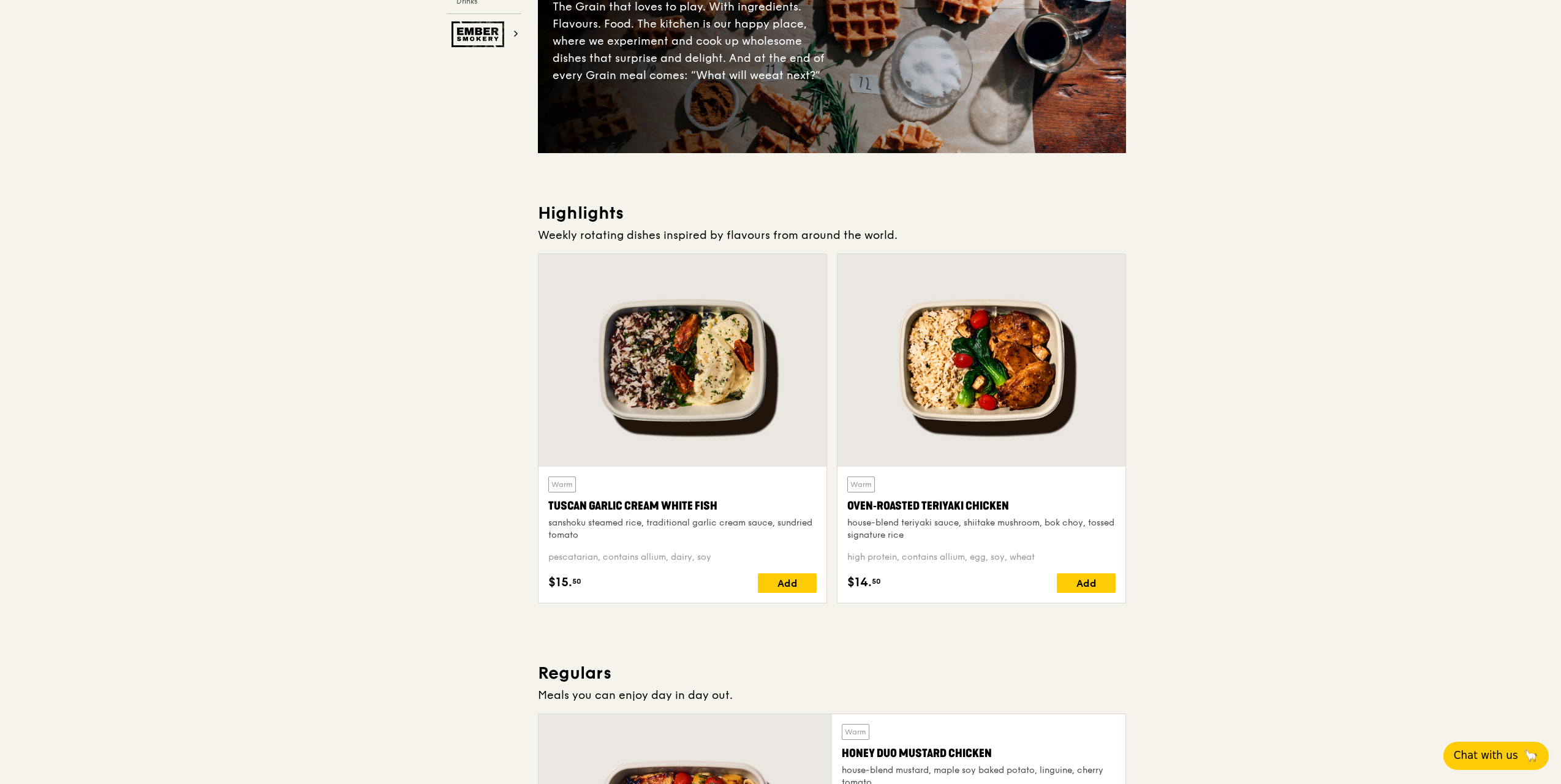
scroll to position [0, 0]
